Goal: Navigation & Orientation: Find specific page/section

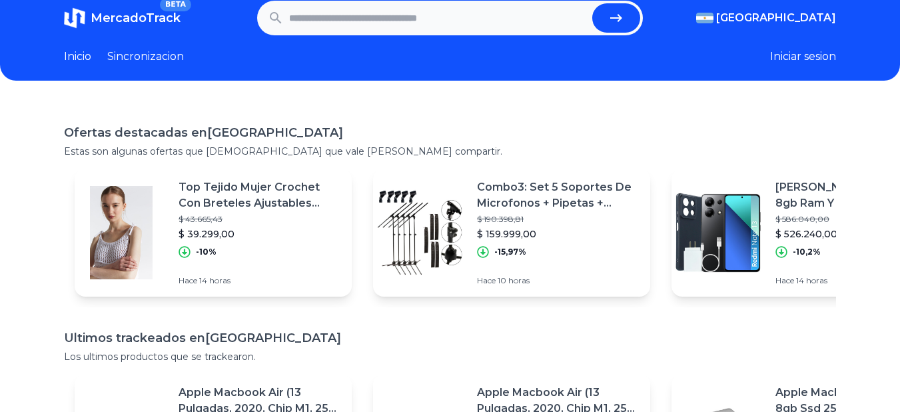
scroll to position [15, 0]
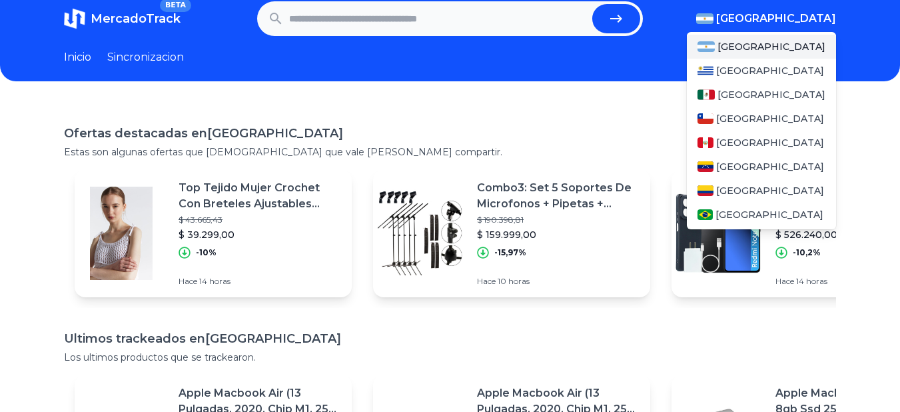
click at [807, 20] on span "[GEOGRAPHIC_DATA]" at bounding box center [777, 19] width 120 height 16
click at [747, 96] on span "[GEOGRAPHIC_DATA]" at bounding box center [772, 94] width 108 height 13
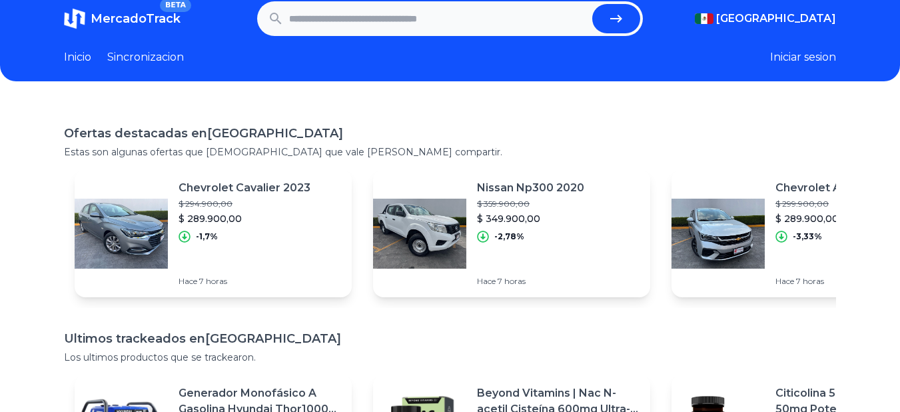
click at [152, 57] on link "Sincronizacion" at bounding box center [145, 57] width 77 height 16
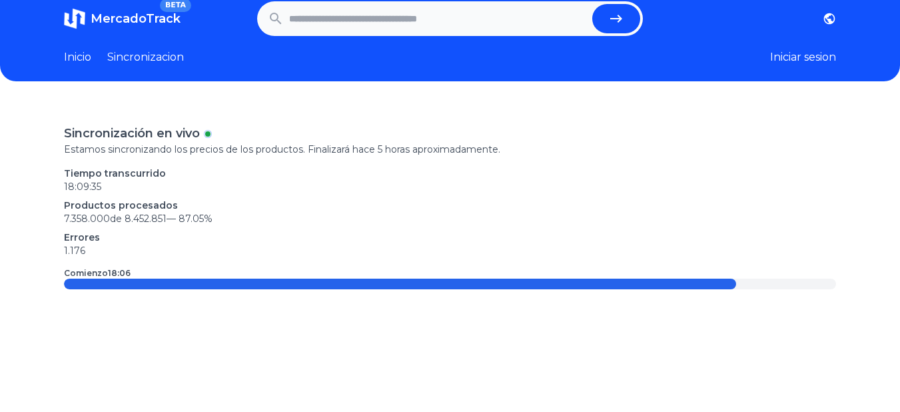
click at [74, 55] on link "Inicio" at bounding box center [77, 57] width 27 height 16
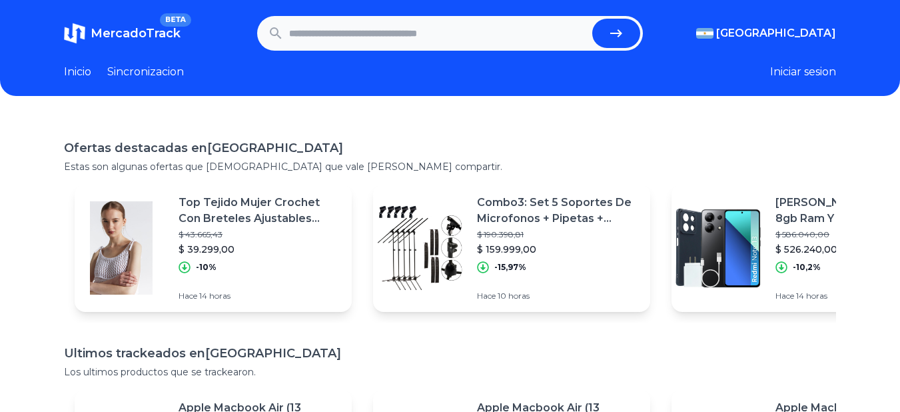
click at [814, 21] on section "MercadoTrack BETA [GEOGRAPHIC_DATA] [GEOGRAPHIC_DATA] [GEOGRAPHIC_DATA] [GEOGRA…" at bounding box center [450, 33] width 772 height 35
